Goal: Task Accomplishment & Management: Manage account settings

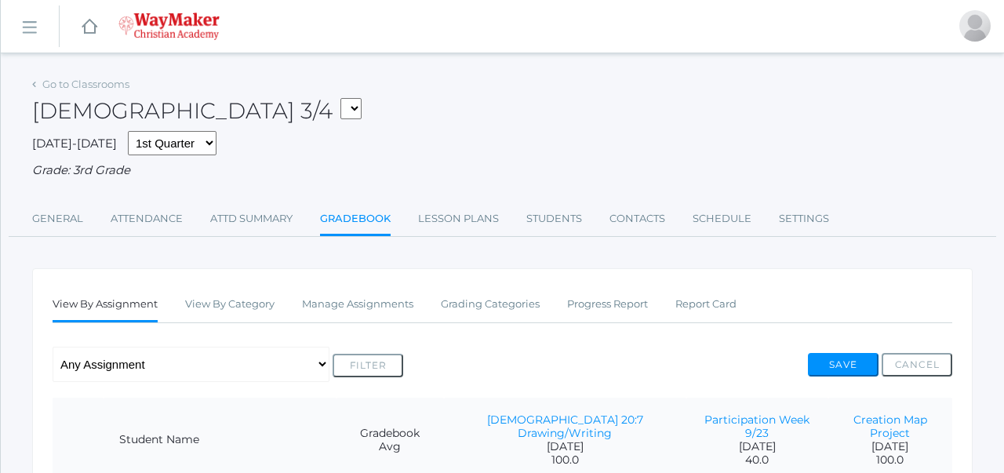
click at [340, 111] on select "03ELEM - Language Arts 3/4 03ELEM - History 3/4 03ELEM - Science 3/4 03ELEM - M…" at bounding box center [350, 108] width 21 height 21
select select "2535"
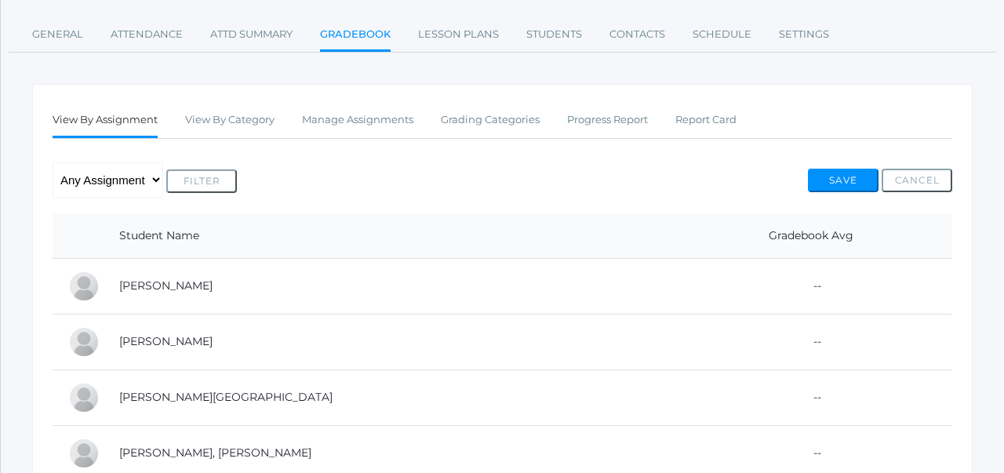
scroll to position [163, 0]
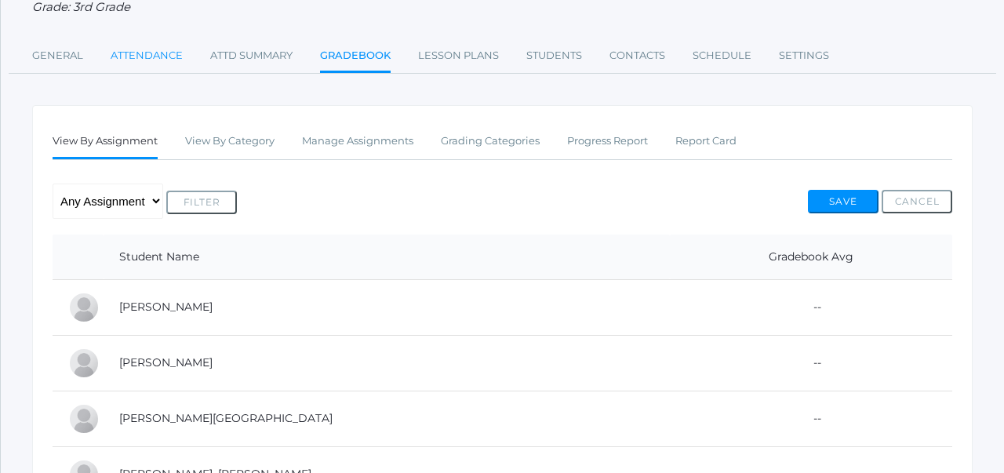
click at [156, 60] on link "Attendance" at bounding box center [147, 55] width 72 height 31
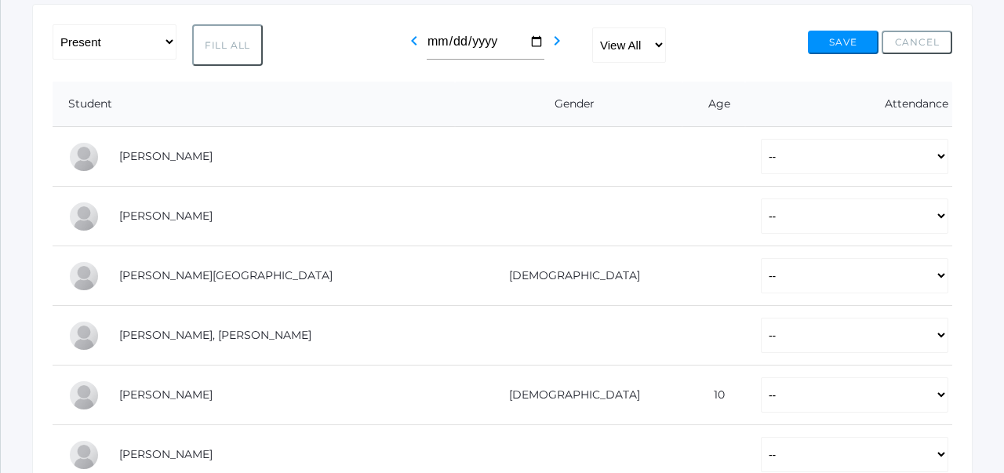
scroll to position [270, 0]
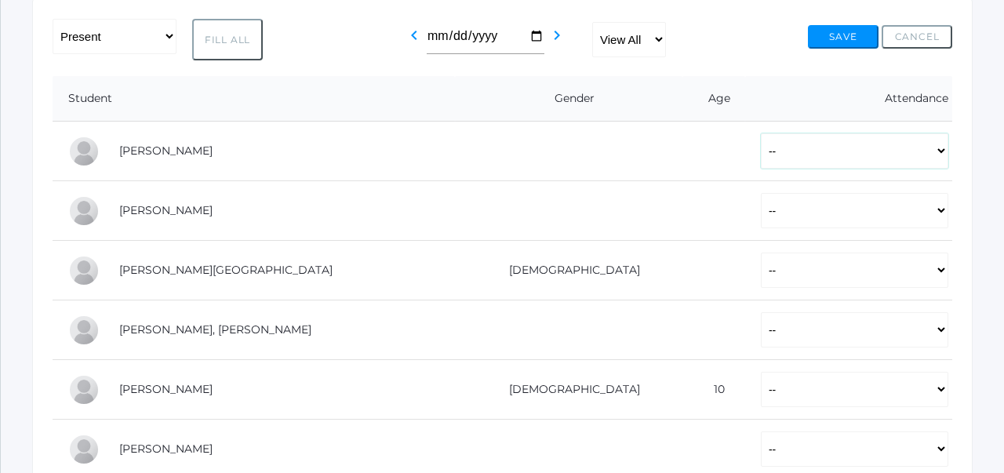
click at [761, 154] on select "-- Present Tardy Excused Tardy Unexcused Absent Excused Absent Unexcused" at bounding box center [854, 150] width 187 height 35
select select "P"
click at [761, 193] on select "-- Present Tardy Excused Tardy Unexcused Absent Excused Absent Unexcused" at bounding box center [854, 210] width 187 height 35
select select "P"
click at [761, 274] on select "-- Present Tardy Excused Tardy Unexcused Absent Excused Absent Unexcused" at bounding box center [854, 269] width 187 height 35
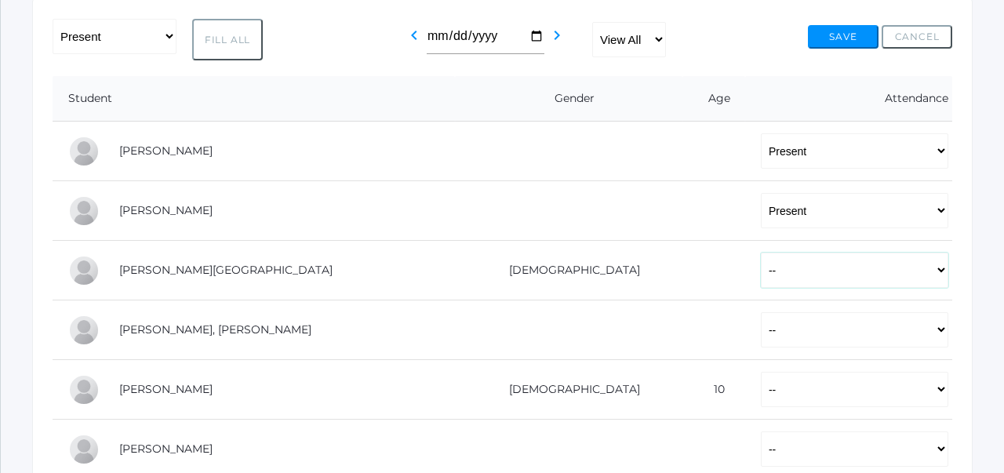
select select "P"
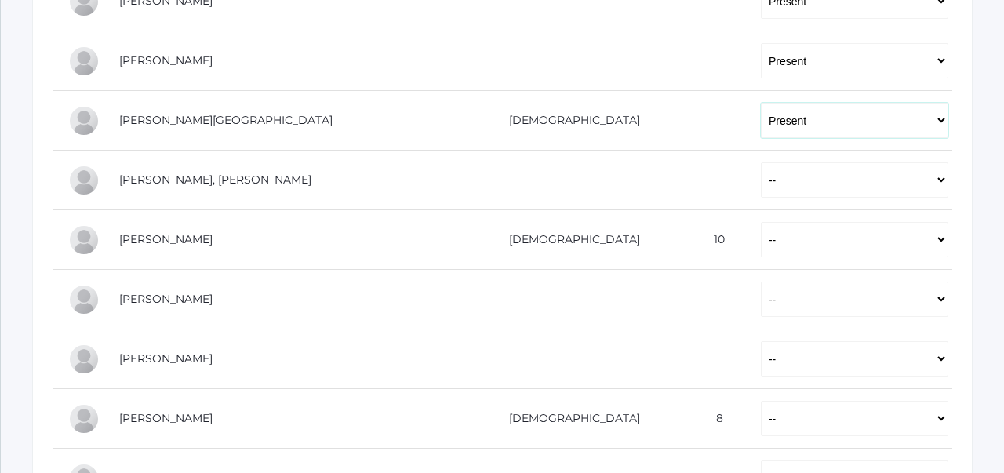
scroll to position [421, 0]
click at [761, 182] on select "-- Present Tardy Excused Tardy Unexcused Absent Excused Absent Unexcused" at bounding box center [854, 178] width 187 height 35
select select "P"
click at [761, 245] on select "-- Present Tardy Excused Tardy Unexcused Absent Excused Absent Unexcused" at bounding box center [854, 237] width 187 height 35
select select "P"
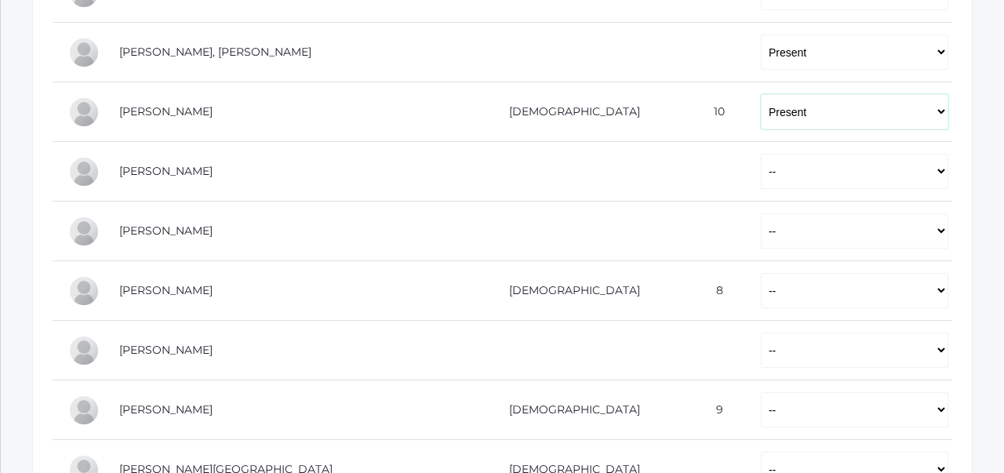
scroll to position [560, 0]
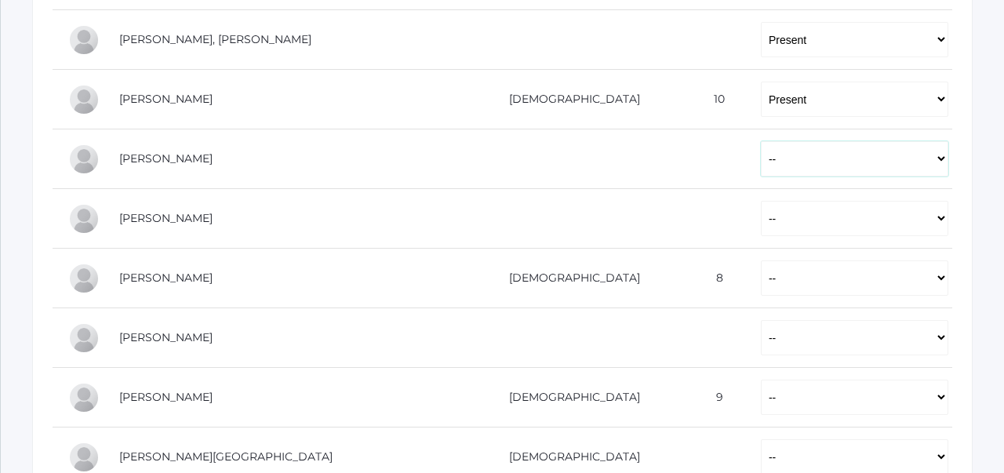
click at [761, 163] on select "-- Present Tardy Excused Tardy Unexcused Absent Excused Absent Unexcused" at bounding box center [854, 158] width 187 height 35
select select "P"
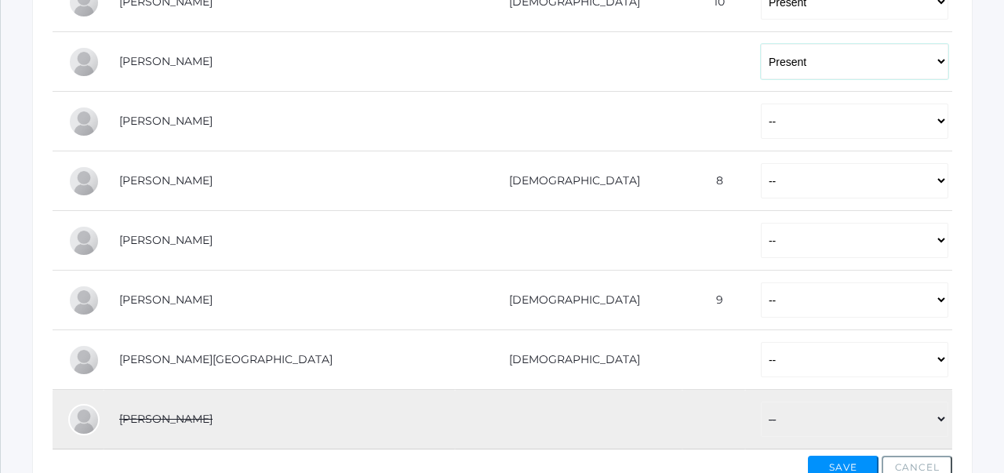
scroll to position [659, 0]
click at [761, 130] on select "-- Present Tardy Excused Tardy Unexcused Absent Excused Absent Unexcused" at bounding box center [854, 119] width 187 height 35
select select "P"
click at [761, 173] on select "-- Present Tardy Excused Tardy Unexcused Absent Excused Absent Unexcused" at bounding box center [854, 179] width 187 height 35
select select "P"
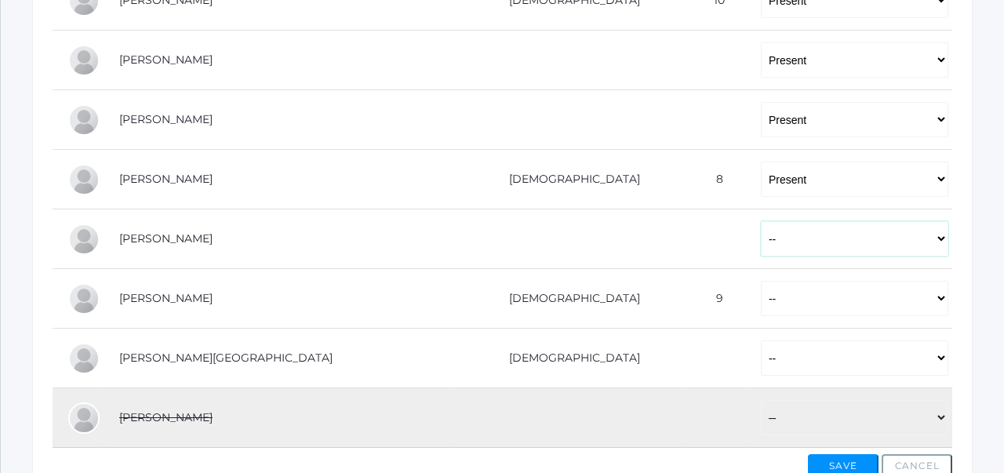
click at [761, 237] on select "-- Present Tardy Excused Tardy Unexcused Absent Excused Absent Unexcused" at bounding box center [854, 238] width 187 height 35
select select "P"
click at [761, 289] on select "-- Present Tardy Excused Tardy Unexcused Absent Excused Absent Unexcused" at bounding box center [854, 298] width 187 height 35
select select "P"
click at [761, 362] on select "-- Present Tardy Excused Tardy Unexcused Absent Excused Absent Unexcused" at bounding box center [854, 357] width 187 height 35
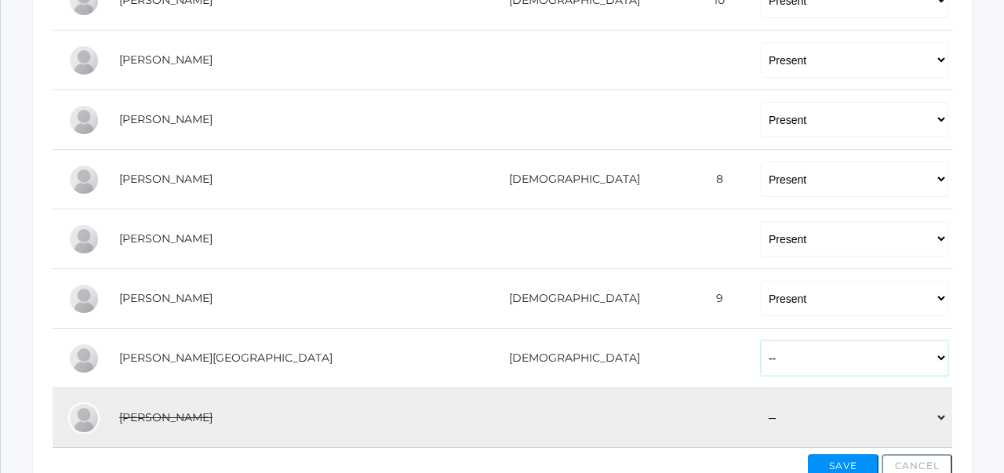
select select "P"
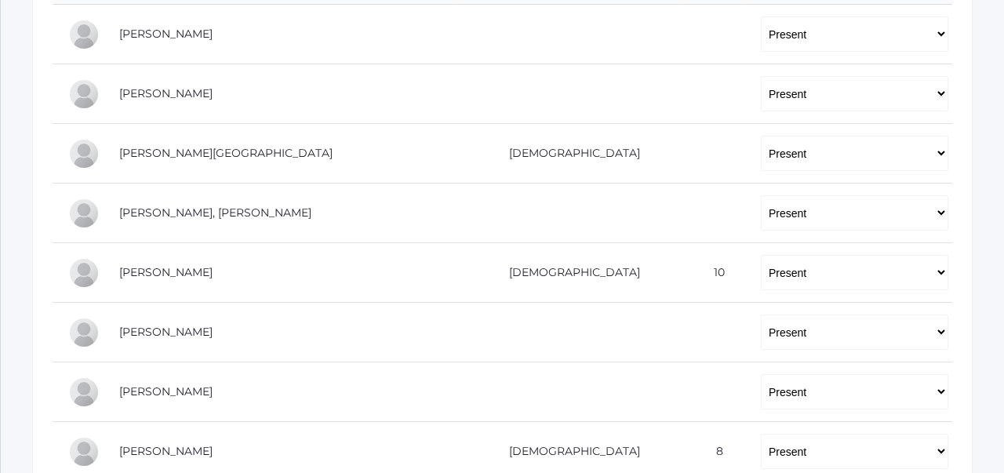
scroll to position [756, 0]
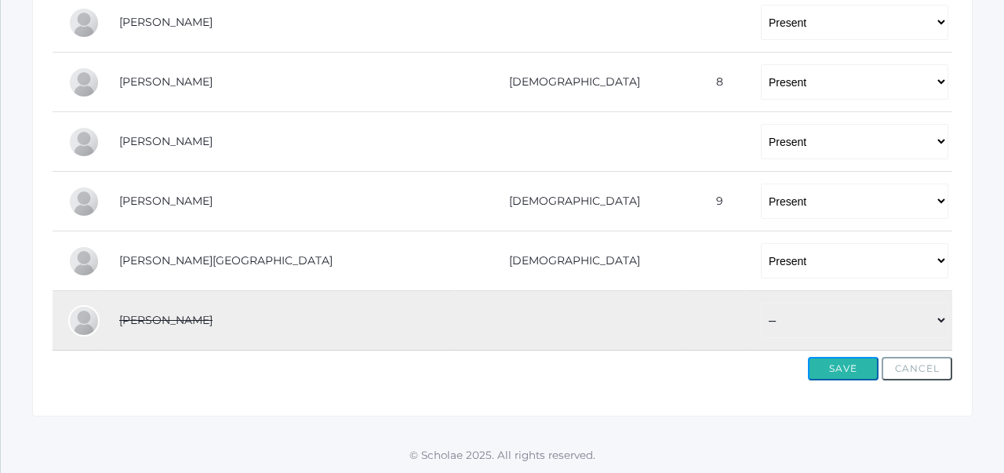
click at [826, 371] on button "Save" at bounding box center [843, 369] width 71 height 24
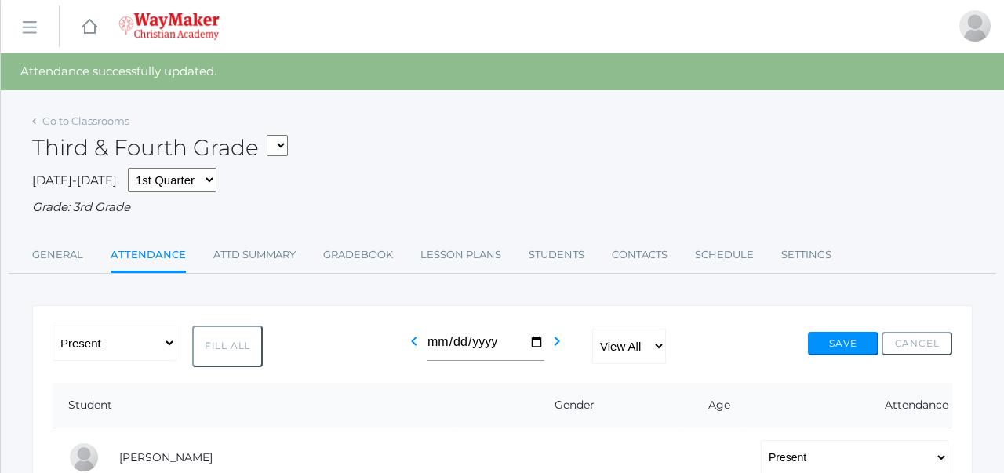
click at [277, 148] on select "03ELEM - Language Arts 3/4 03ELEM - History 3/4 03ELEM - Science 3/4 03ELEM - M…" at bounding box center [277, 145] width 21 height 21
select select "2572"
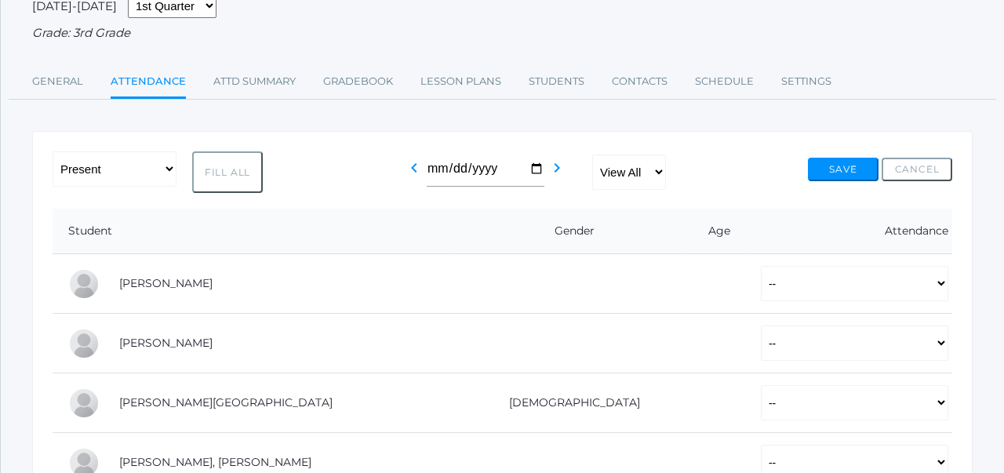
scroll to position [138, 0]
click at [372, 83] on link "Gradebook" at bounding box center [358, 80] width 70 height 31
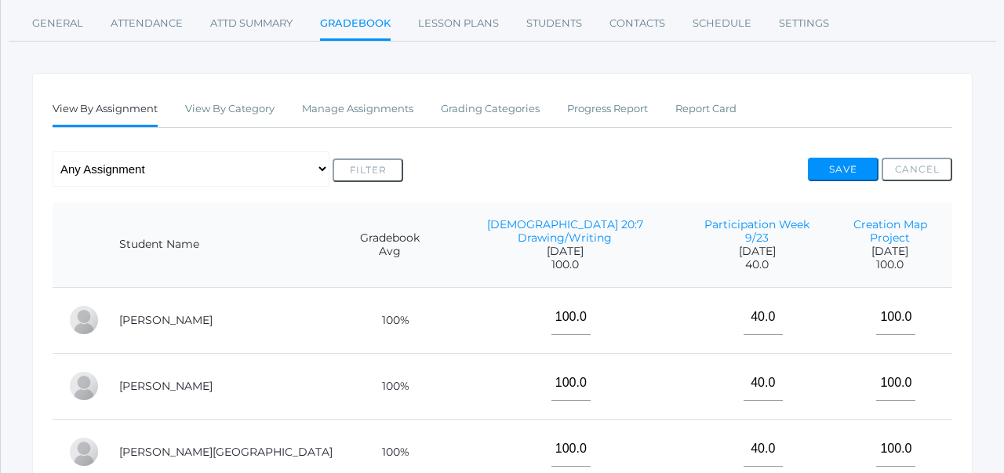
scroll to position [196, 0]
click at [484, 114] on link "Grading Categories" at bounding box center [490, 108] width 99 height 31
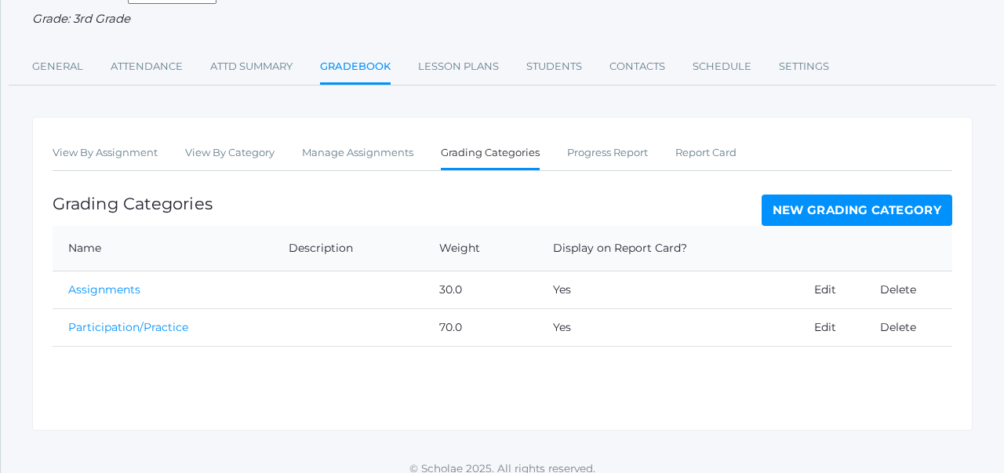
scroll to position [150, 0]
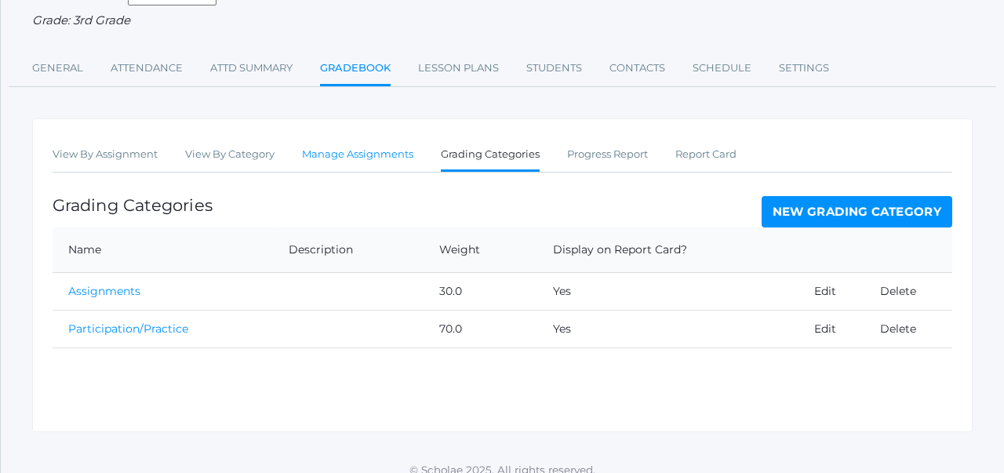
click at [365, 157] on link "Manage Assignments" at bounding box center [357, 154] width 111 height 31
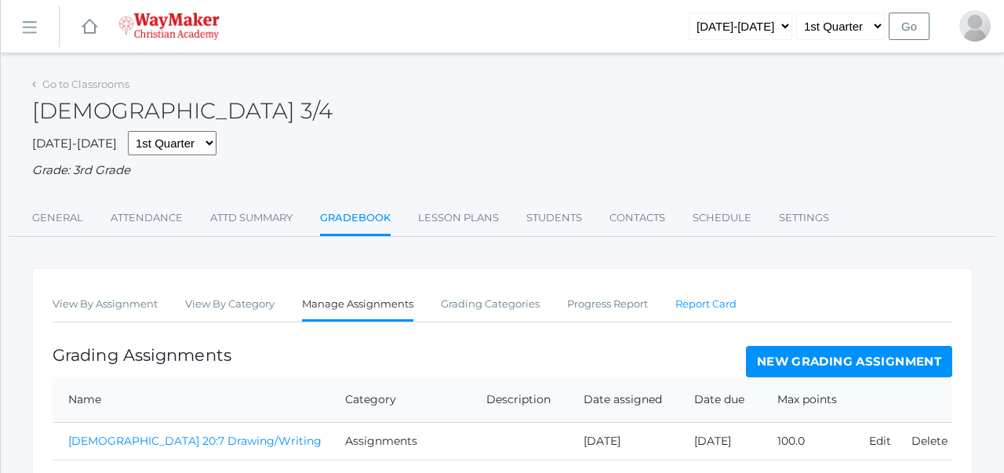
scroll to position [149, 0]
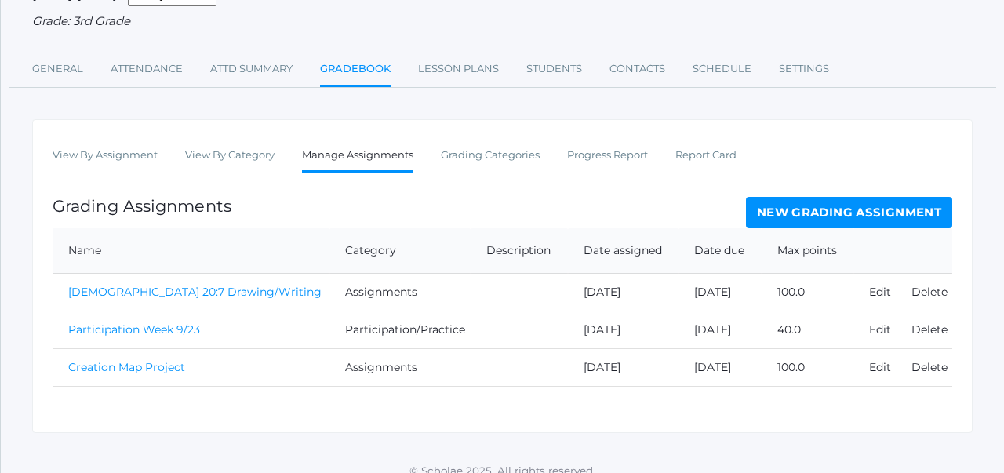
click at [808, 213] on link "New Grading Assignment" at bounding box center [849, 212] width 206 height 31
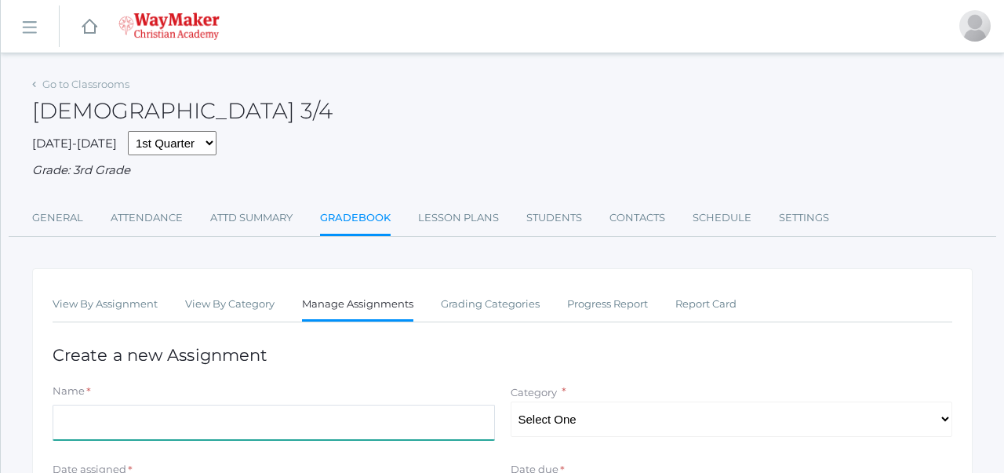
click at [278, 429] on input "Name" at bounding box center [274, 422] width 442 height 35
click at [164, 421] on input "Participation Week 9/23" at bounding box center [274, 422] width 442 height 35
type input "Participation Week"
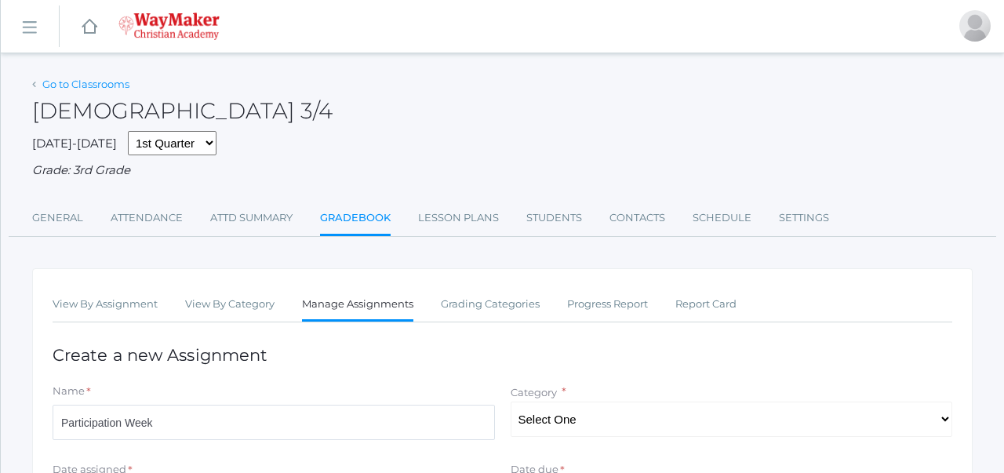
click at [111, 89] on link "Go to Classrooms" at bounding box center [85, 84] width 87 height 13
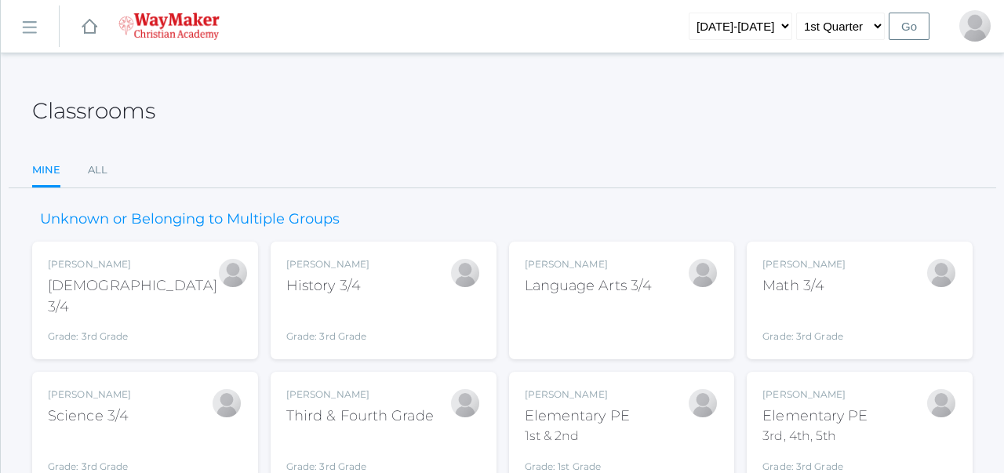
scroll to position [73, 0]
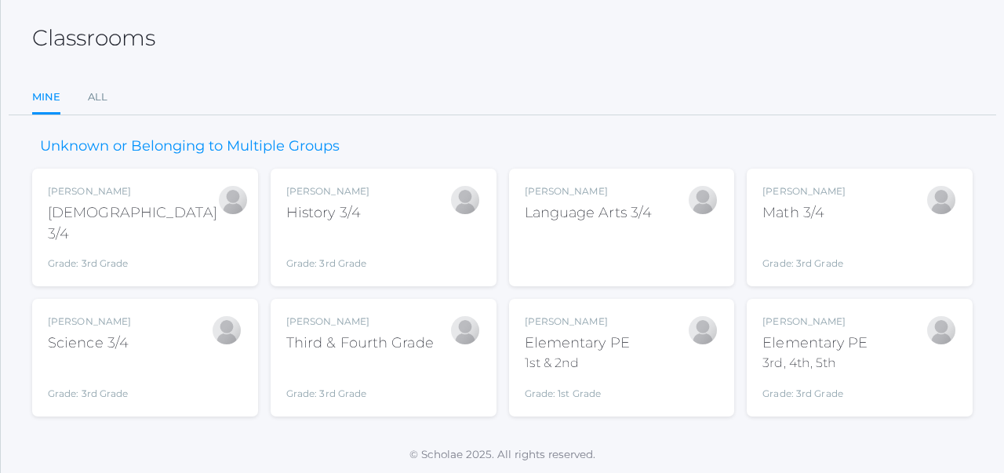
click at [317, 209] on div "History 3/4" at bounding box center [327, 212] width 83 height 21
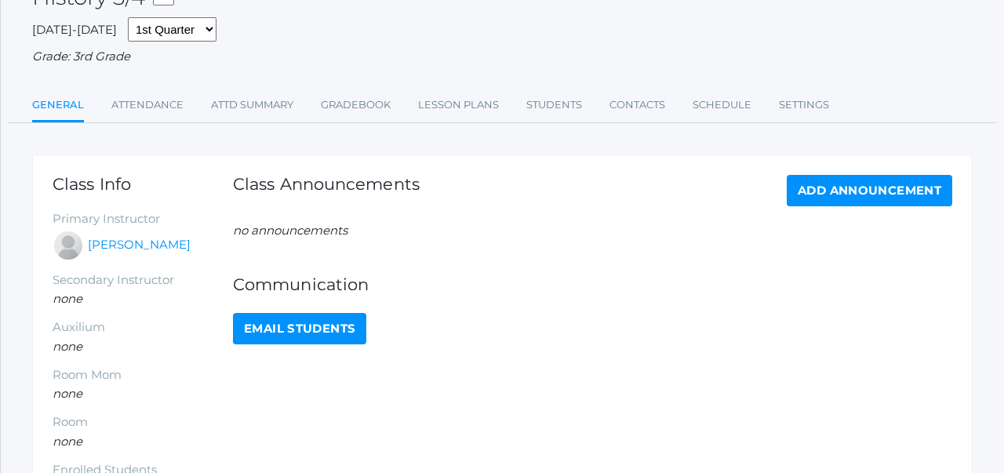
scroll to position [109, 0]
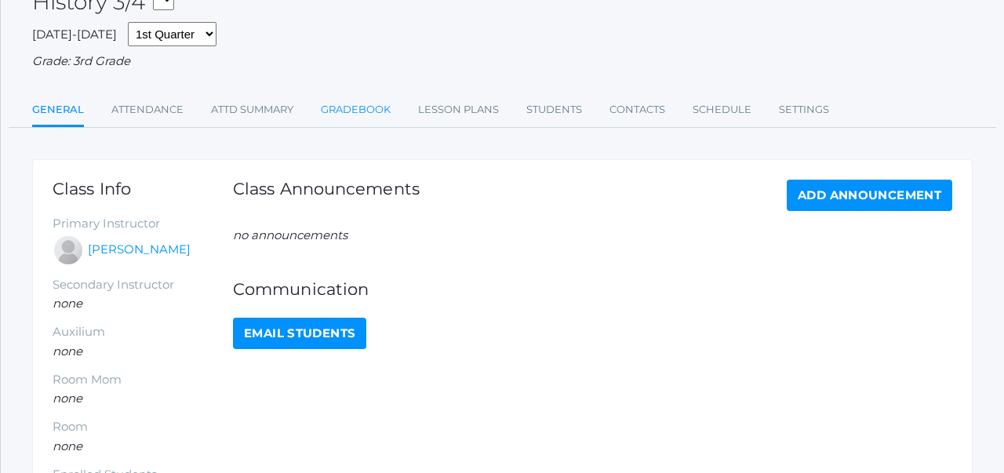
click at [373, 107] on link "Gradebook" at bounding box center [356, 109] width 70 height 31
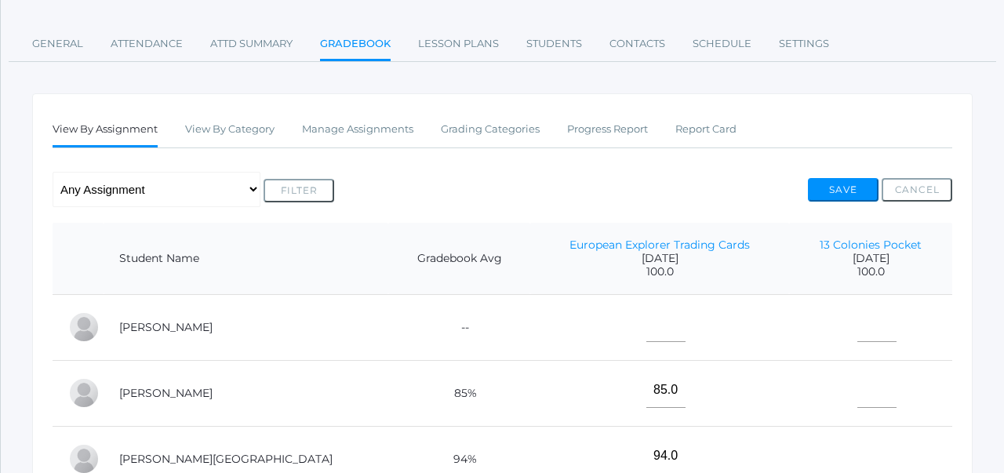
scroll to position [169, 0]
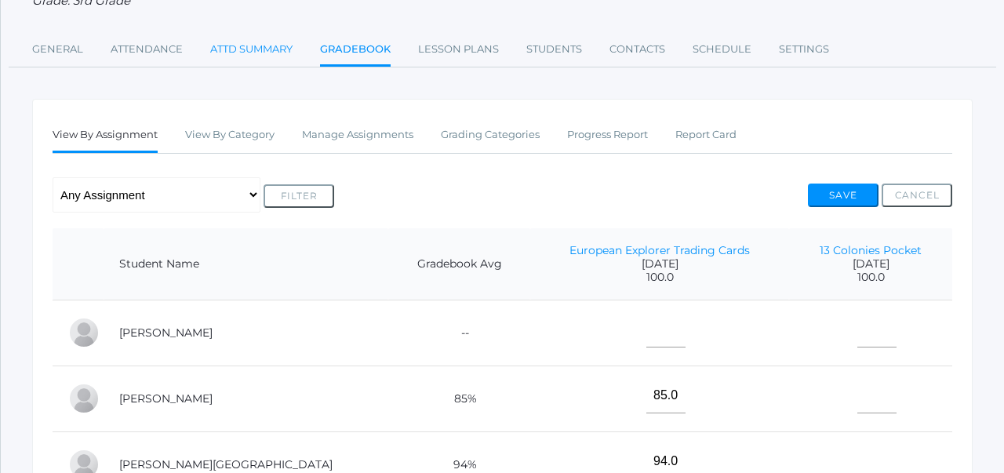
click at [260, 43] on link "Attd Summary" at bounding box center [251, 49] width 82 height 31
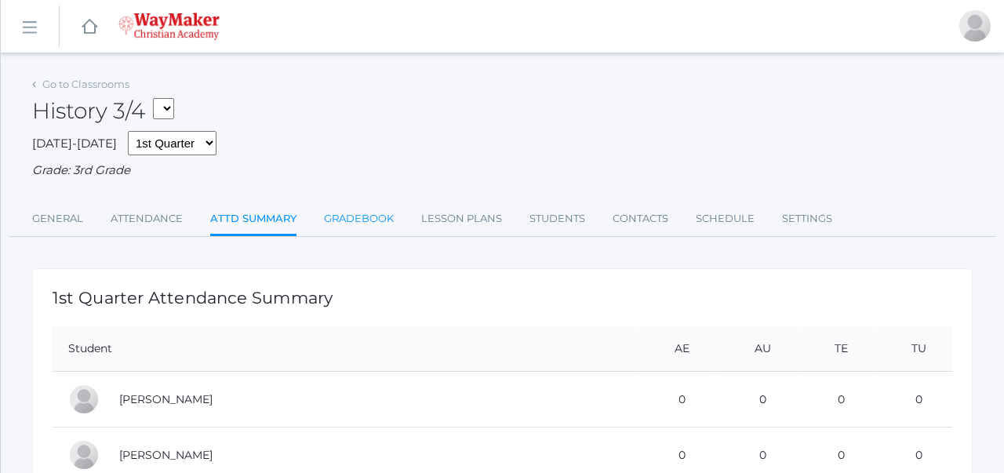
click at [355, 225] on link "Gradebook" at bounding box center [359, 218] width 70 height 31
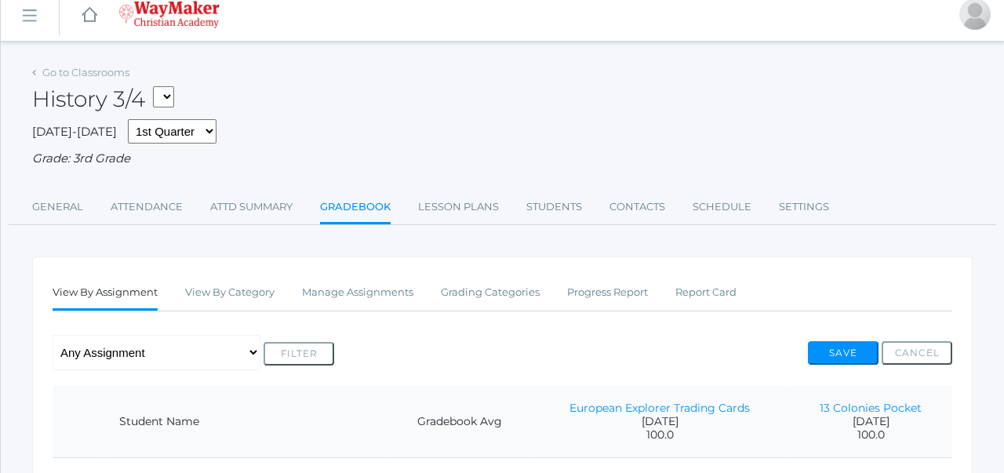
scroll to position [11, 0]
click at [173, 102] on select "03ELEM - Language Arts 3/4 03ELEM - History 3/4 03ELEM - Science 3/4 03ELEM - M…" at bounding box center [163, 97] width 21 height 21
select select "2612"
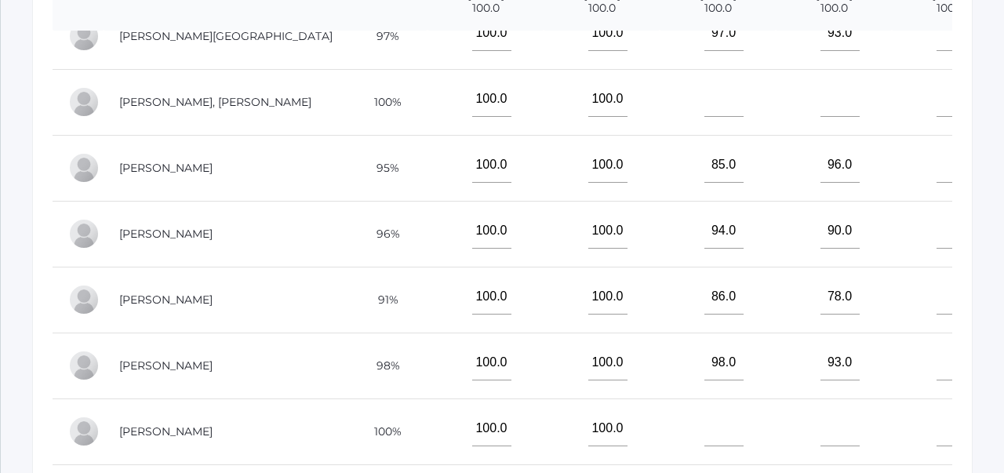
scroll to position [162, 0]
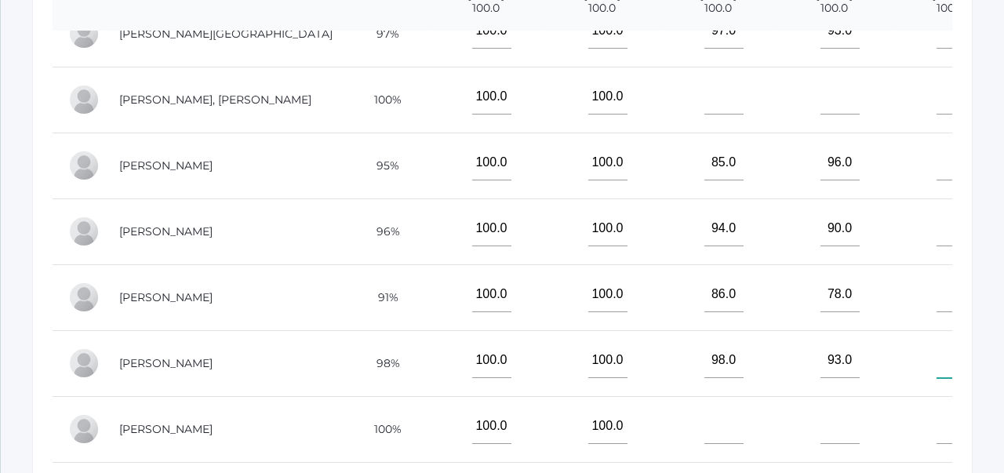
click at [936, 365] on input"] "text" at bounding box center [955, 360] width 39 height 35
type input"] "94"
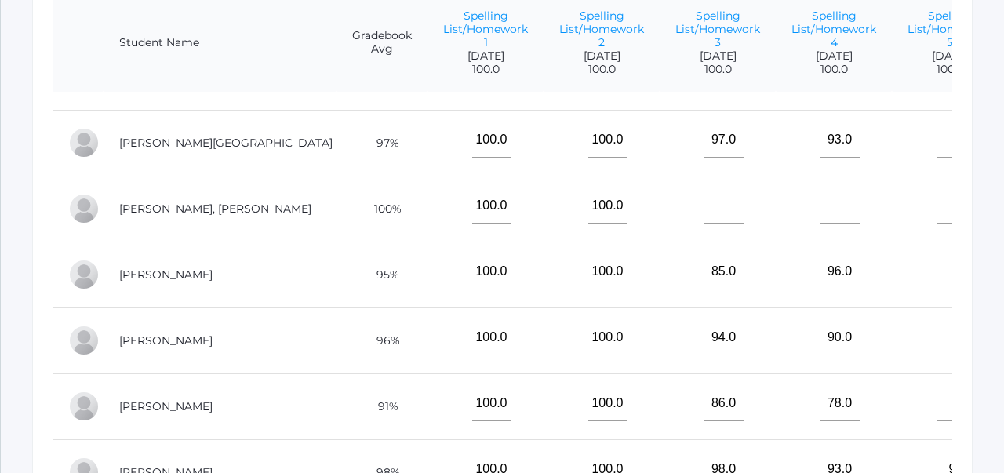
scroll to position [114, 0]
click at [704, 212] on input"] "text" at bounding box center [723, 204] width 39 height 35
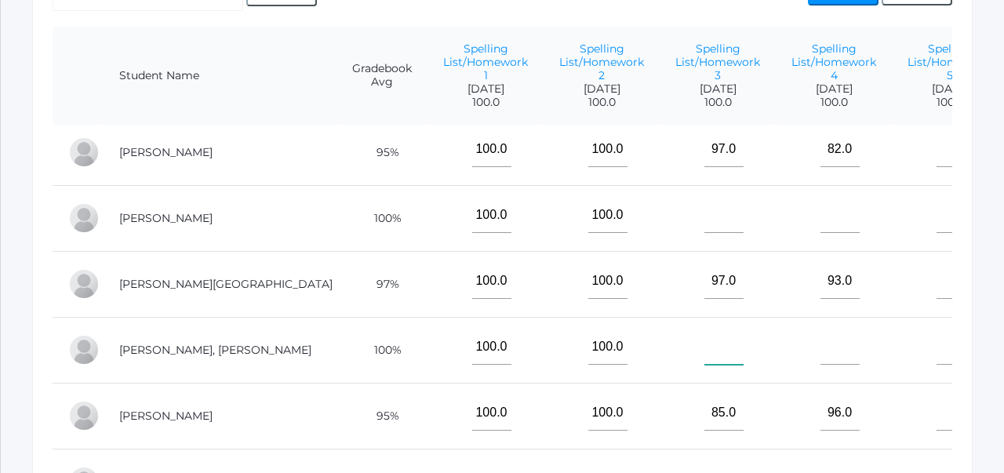
scroll to position [0, 0]
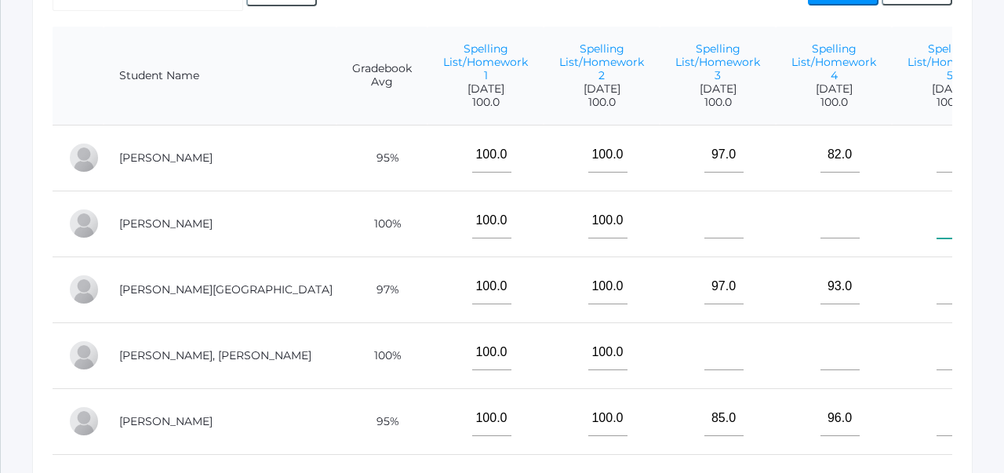
click at [936, 227] on input"] "text" at bounding box center [955, 220] width 39 height 35
type input"] "93"
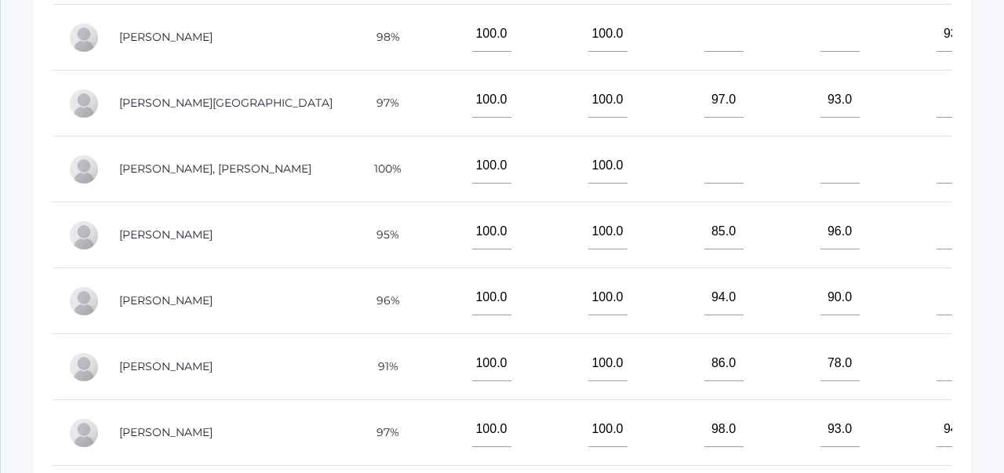
scroll to position [589, 0]
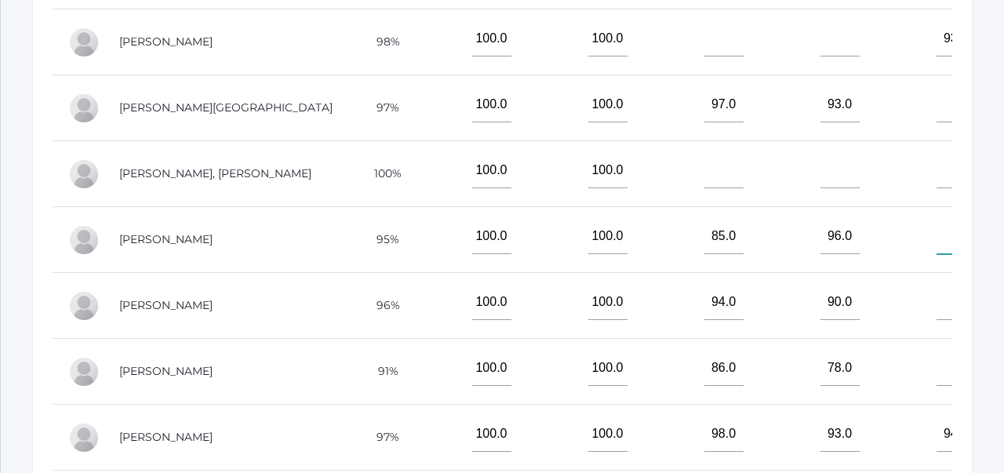
click at [936, 249] on input"] "text" at bounding box center [955, 236] width 39 height 35
type input"] "98"
click at [933, 283] on td at bounding box center [950, 306] width 116 height 66
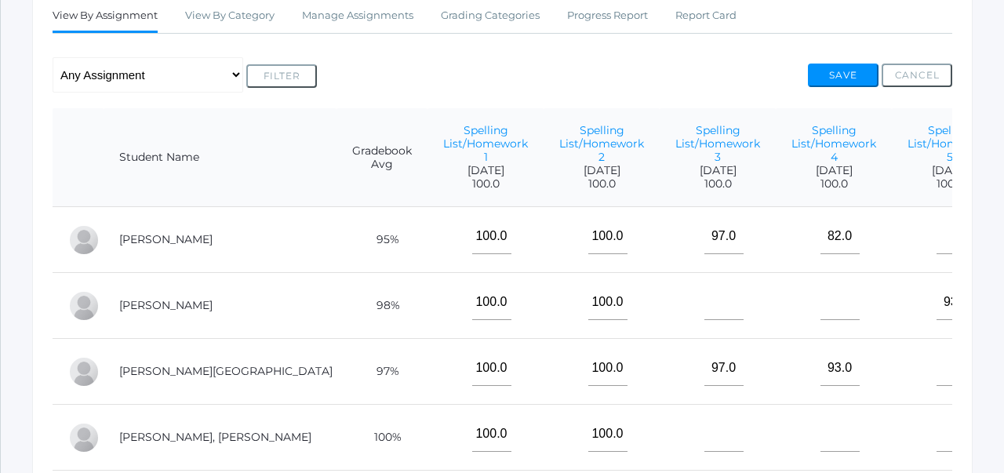
scroll to position [320, 0]
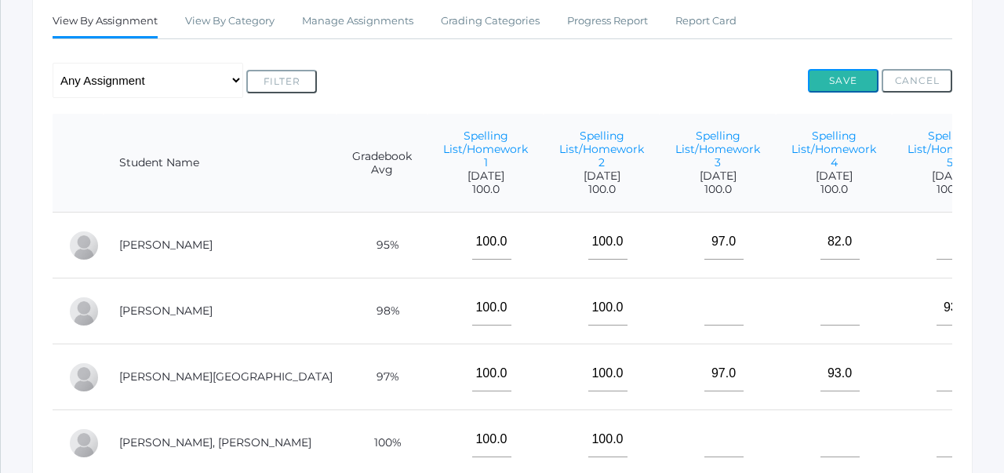
click at [853, 79] on button "Save" at bounding box center [843, 81] width 71 height 24
